Goal: Navigation & Orientation: Find specific page/section

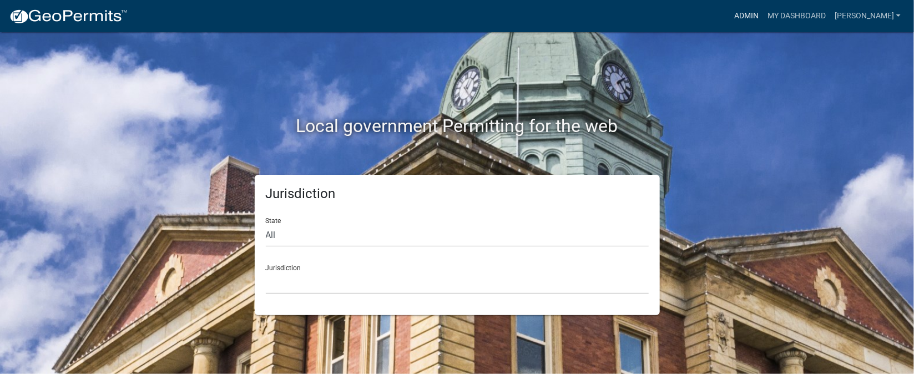
click at [763, 15] on link "Admin" at bounding box center [746, 16] width 33 height 21
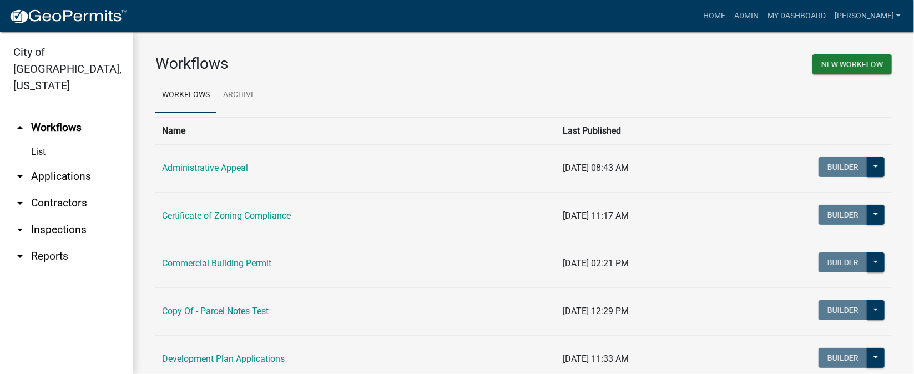
click at [70, 216] on link "arrow_drop_down Inspections" at bounding box center [66, 229] width 133 height 27
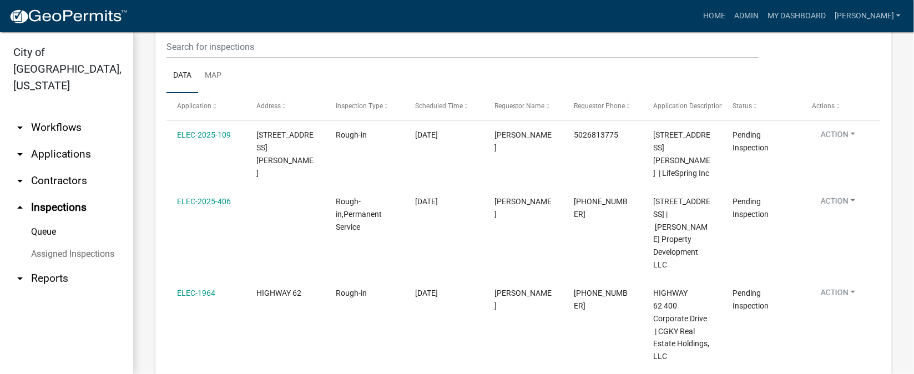
scroll to position [166, 0]
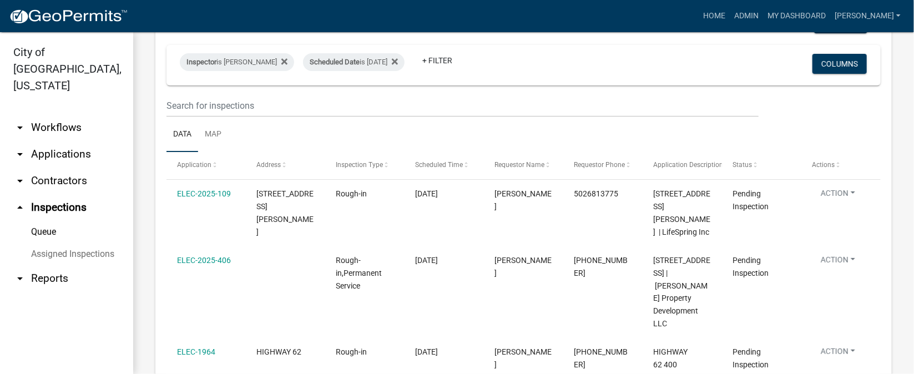
scroll to position [166, 0]
